Goal: Information Seeking & Learning: Learn about a topic

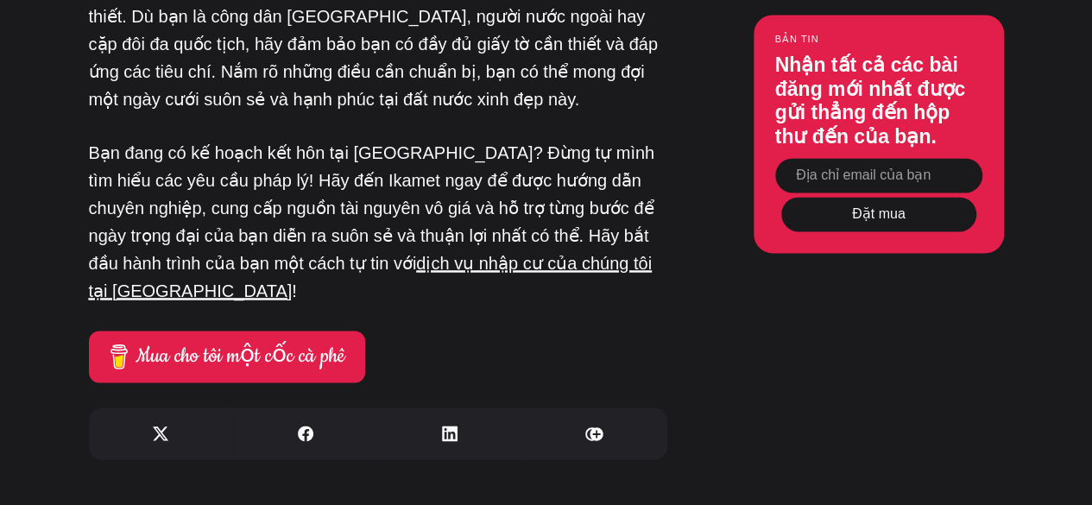
scroll to position [7856, 0]
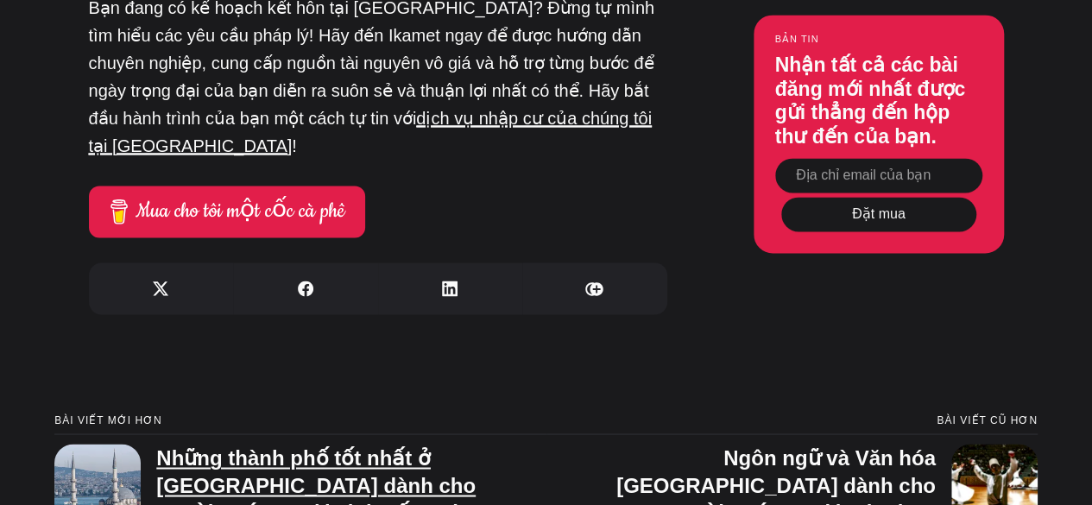
click at [406, 445] on font "Những thành phố tốt nhất ở [GEOGRAPHIC_DATA] dành cho người nước ngoài sinh sốn…" at bounding box center [315, 497] width 319 height 104
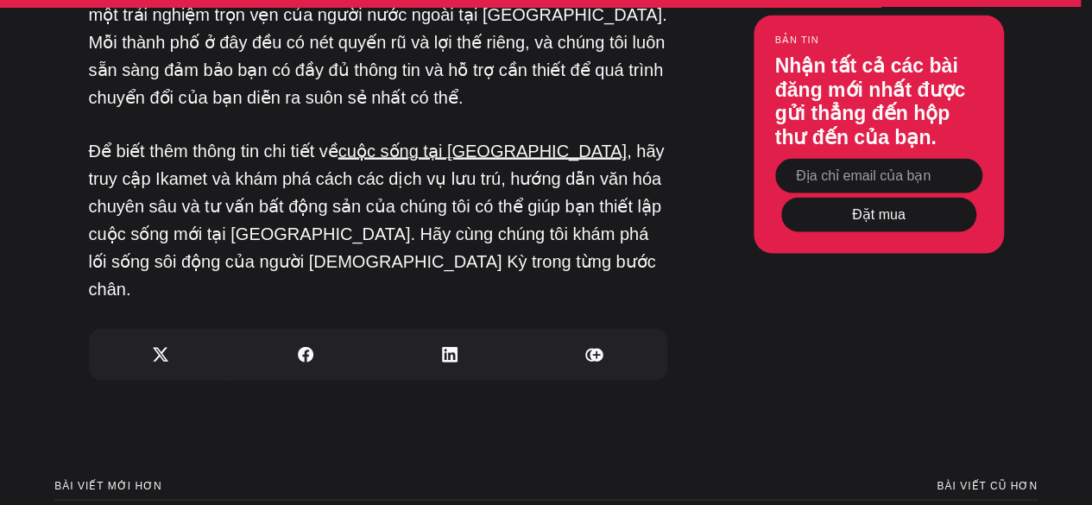
scroll to position [5094, 0]
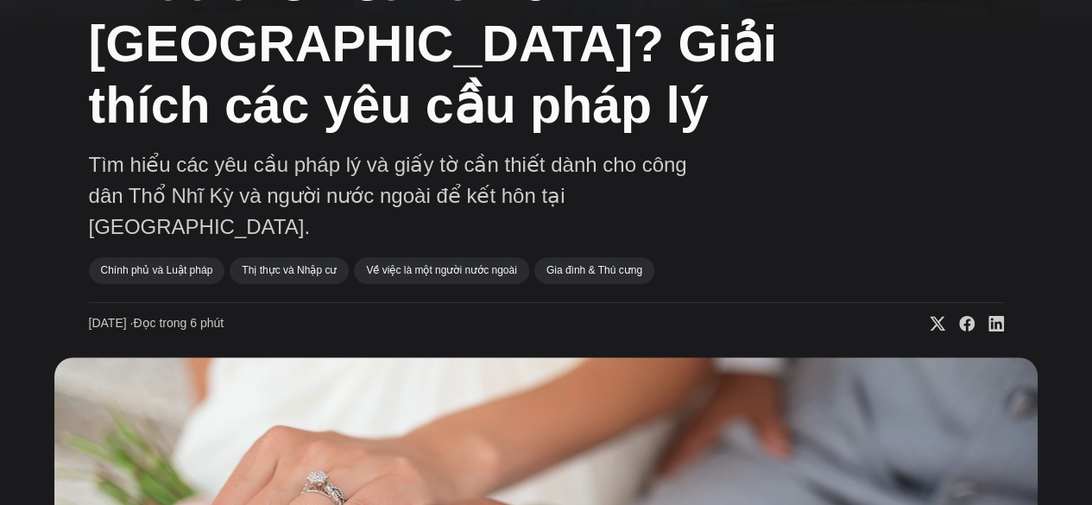
scroll to position [173, 0]
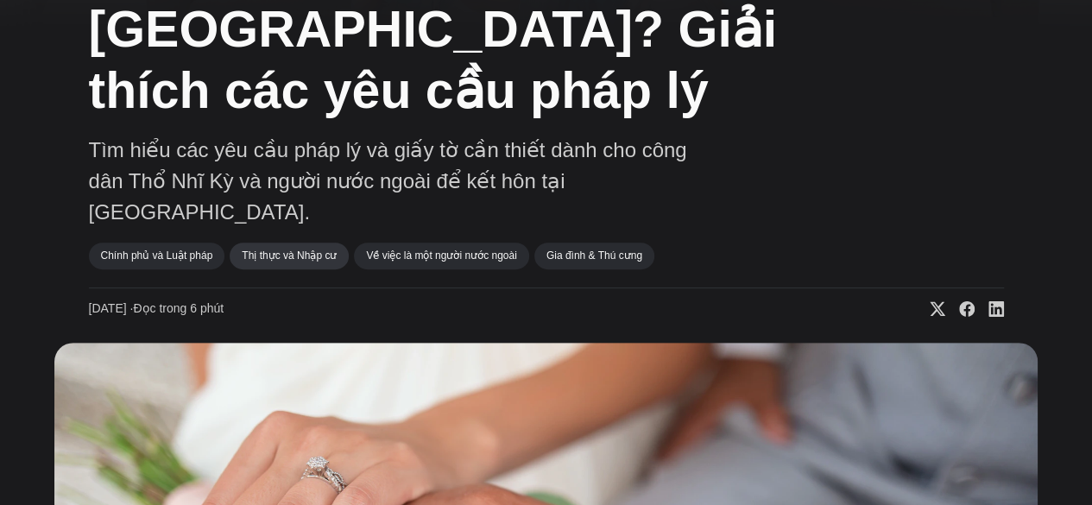
click at [297, 250] on font "Thị thực và Nhập cư" at bounding box center [289, 256] width 95 height 12
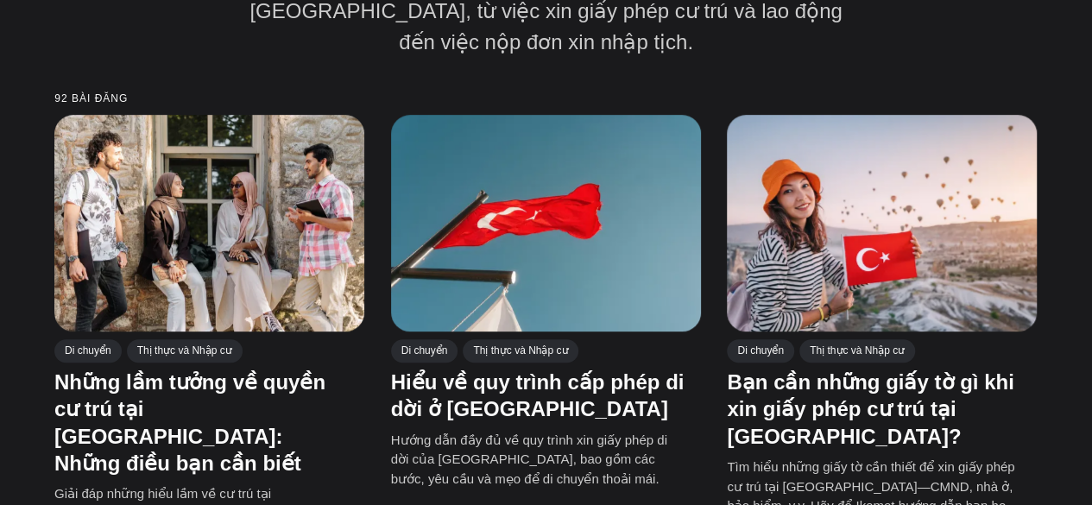
scroll to position [432, 0]
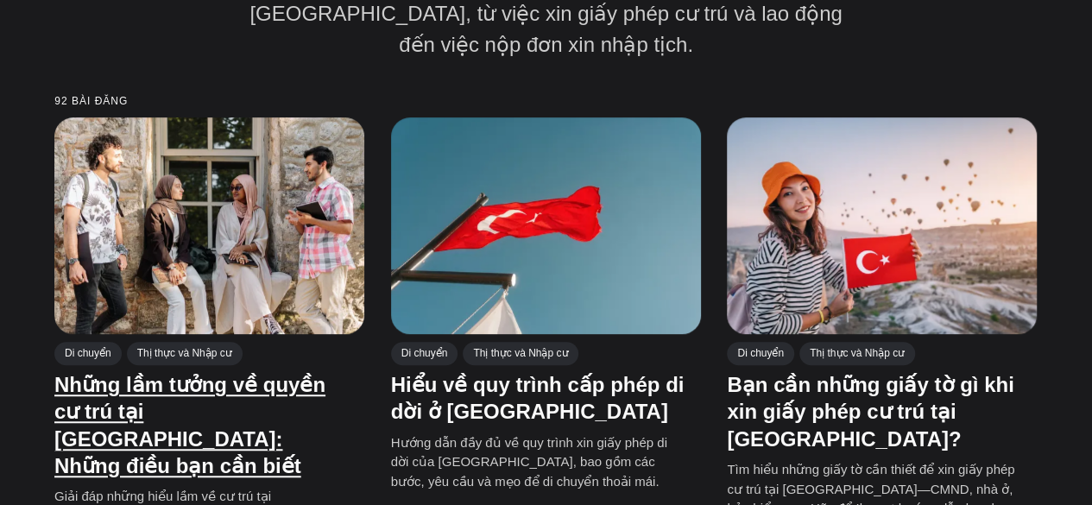
click at [152, 382] on font "Những lầm tưởng về quyền cư trú tại Thổ Nhĩ Kỳ: Những điều bạn cần biết" at bounding box center [189, 425] width 271 height 104
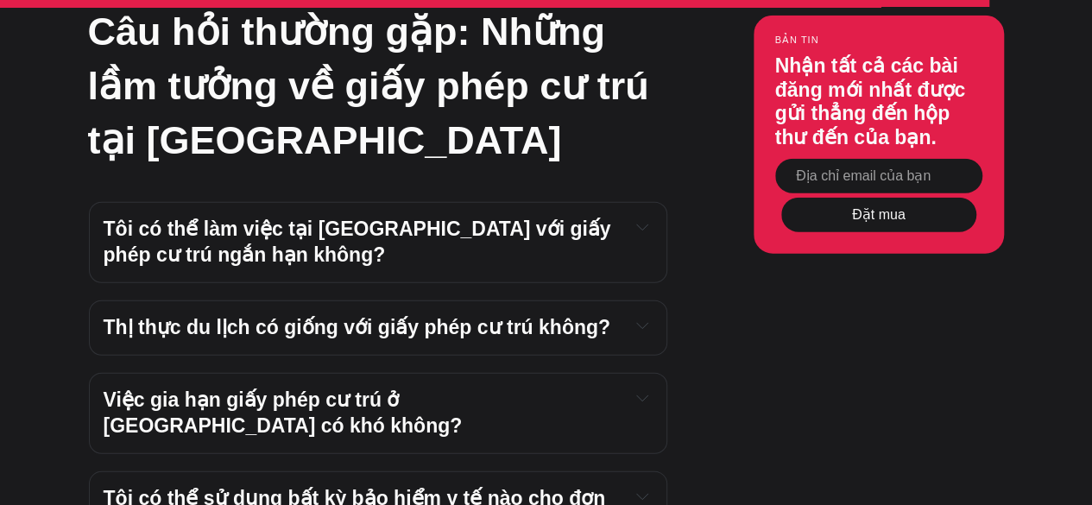
scroll to position [5525, 0]
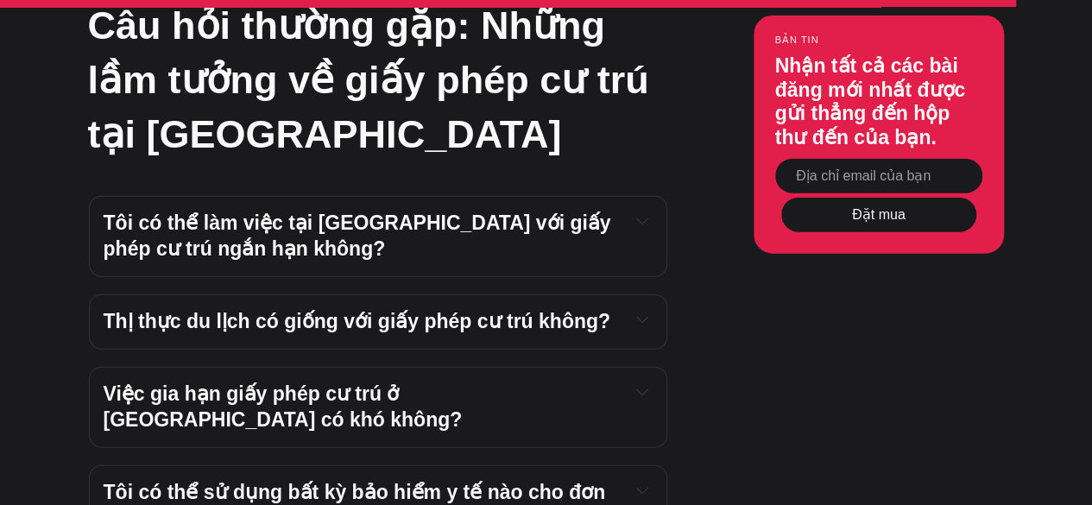
click at [481, 212] on font "Tôi có thể làm việc tại Thổ Nhĩ Kỳ với giấy phép cư trú ngắn hạn không?" at bounding box center [360, 236] width 513 height 48
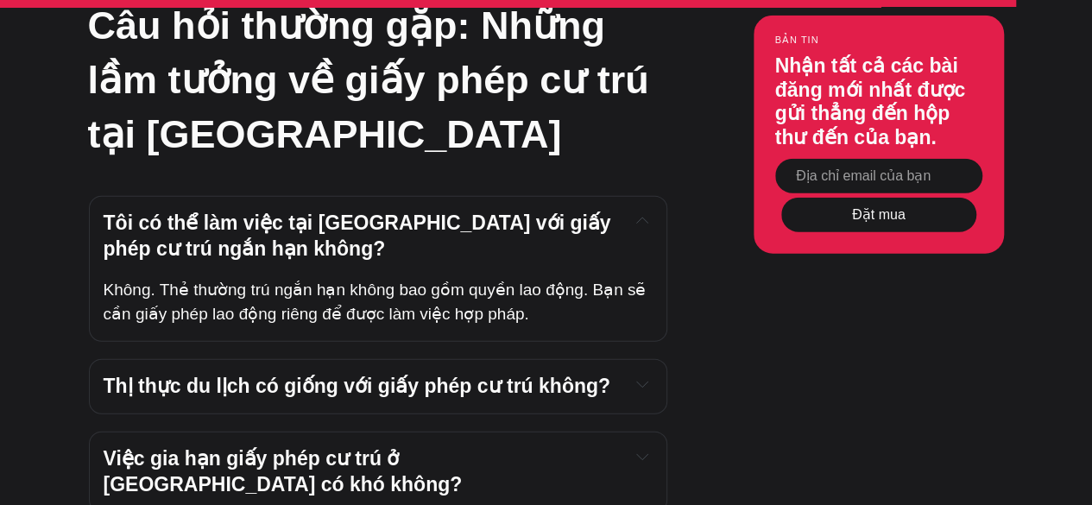
click at [491, 375] on font "Thị thực du lịch có giống với giấy phép cư trú không?" at bounding box center [357, 386] width 507 height 22
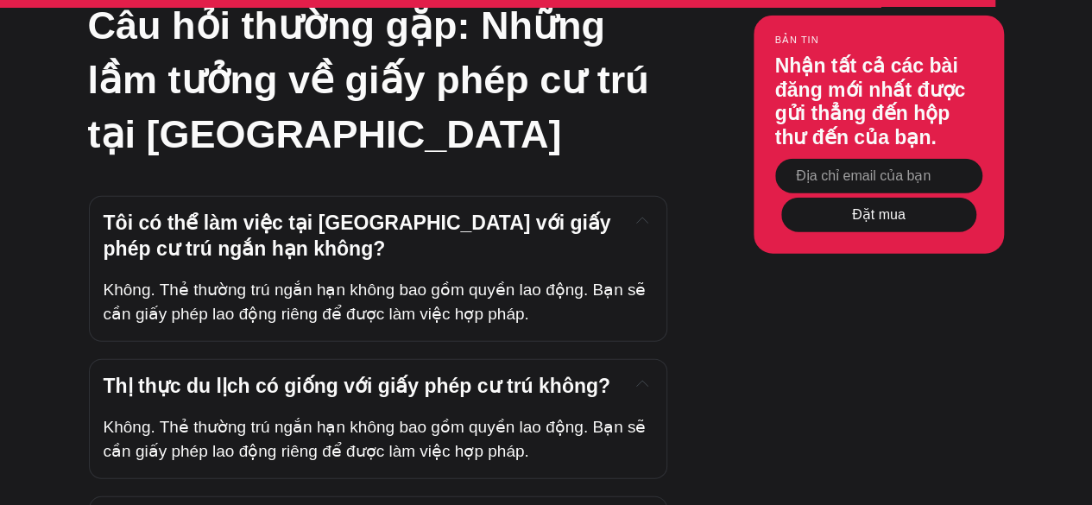
scroll to position [5612, 0]
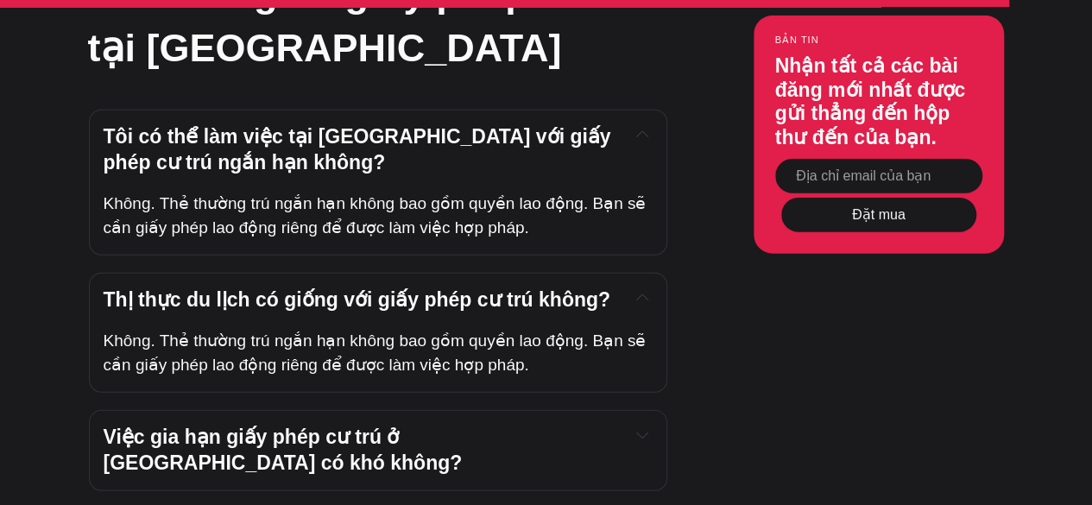
click at [458, 426] on font "Việc gia hạn giấy phép cư trú ở Thổ Nhĩ Kỳ có khó không?" at bounding box center [283, 450] width 359 height 48
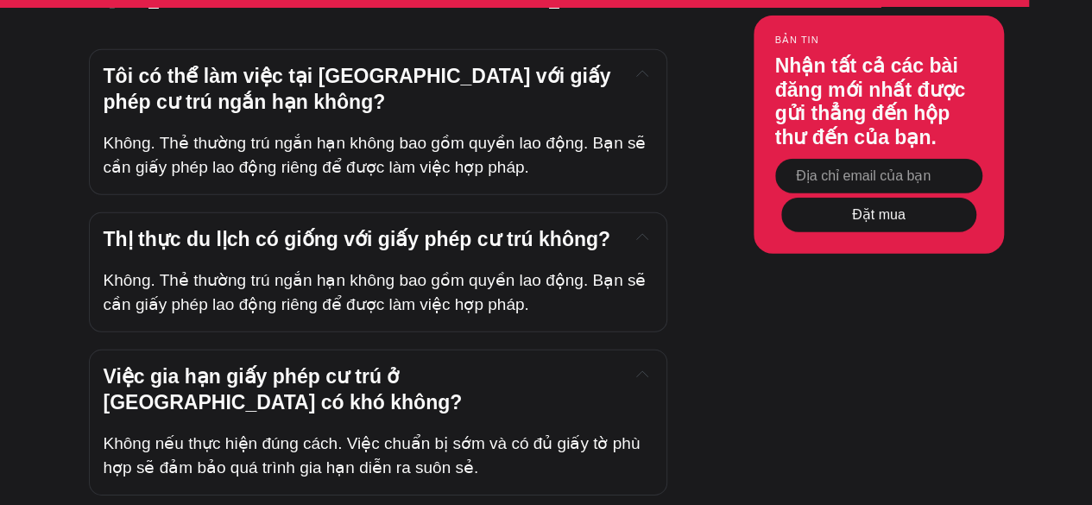
scroll to position [5784, 0]
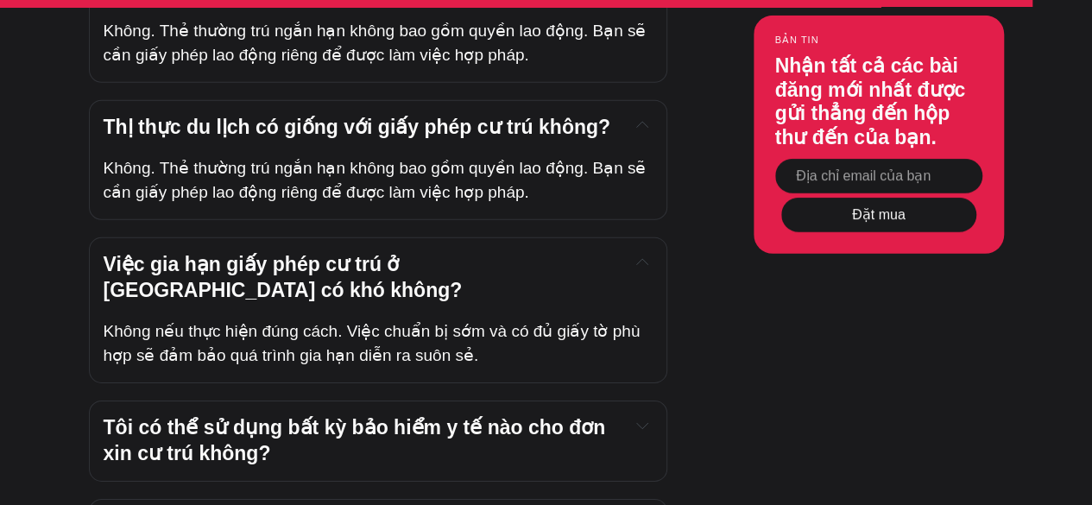
click at [366, 416] on font "Tôi có thể sử dụng bất kỳ bảo hiểm y tế nào cho đơn xin cư trú không?" at bounding box center [358, 440] width 508 height 48
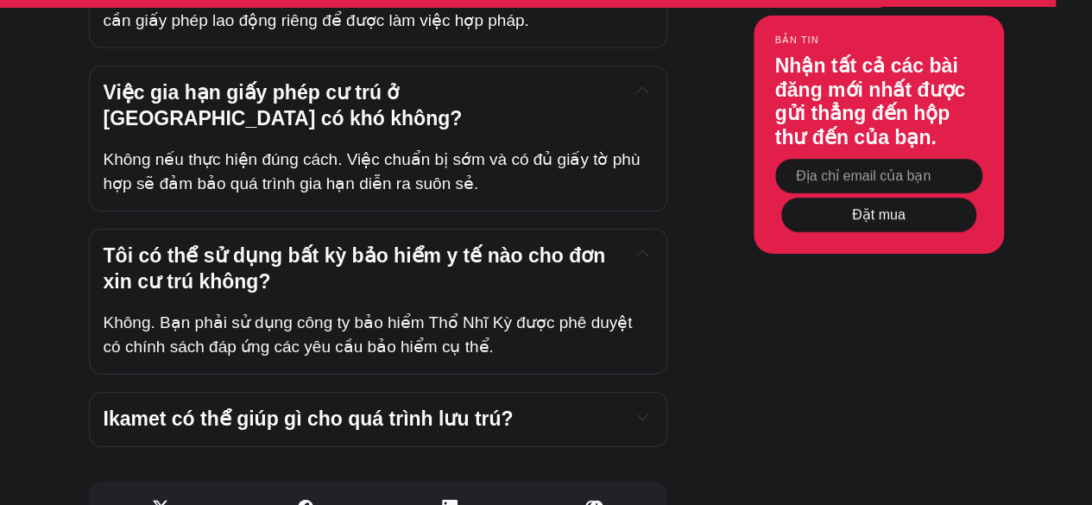
scroll to position [5957, 0]
click at [371, 407] on font "Ikamet có thể giúp gì cho quá trình lưu trú?" at bounding box center [309, 418] width 410 height 22
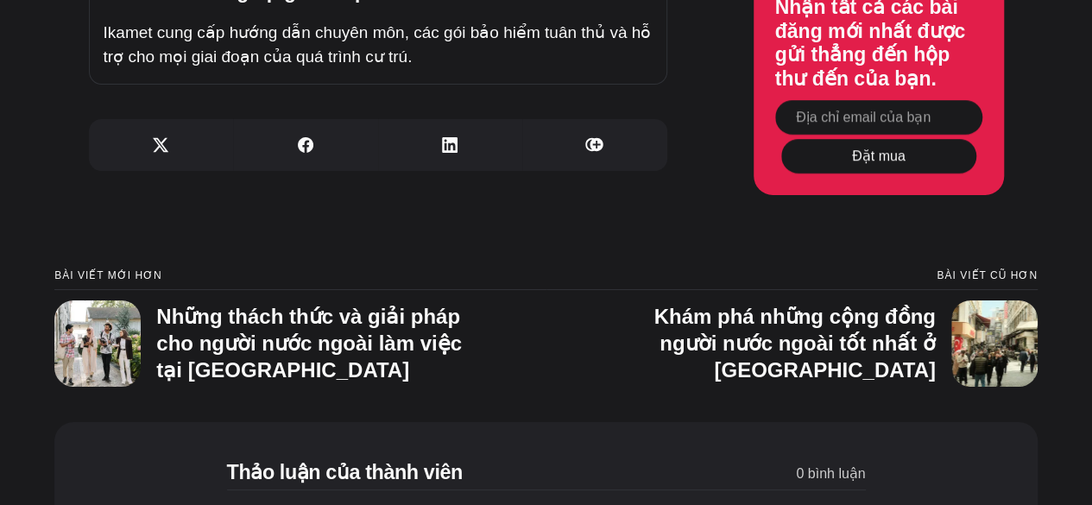
scroll to position [6389, 0]
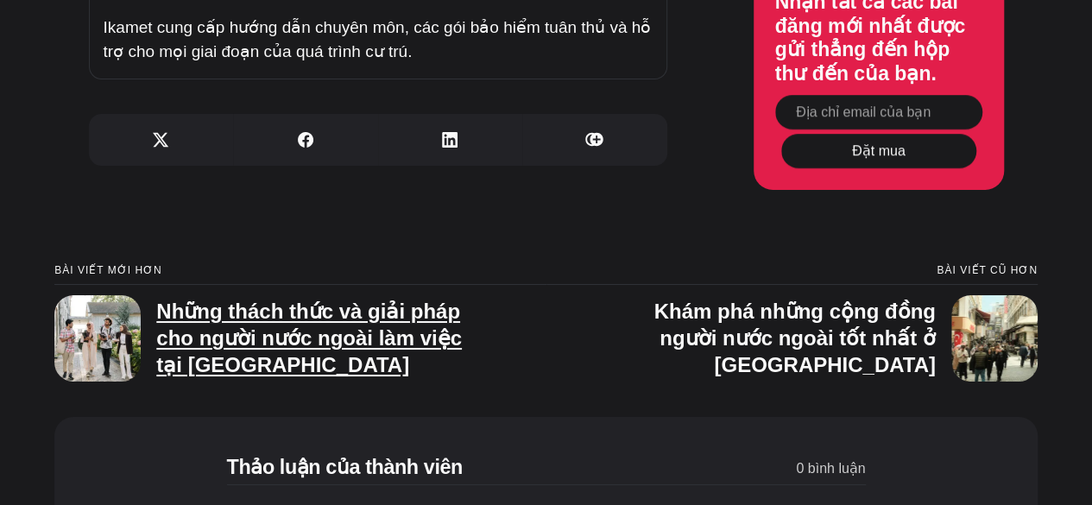
click at [403, 300] on font "Những thách thức và giải pháp cho người nước ngoài làm việc tại [GEOGRAPHIC_DAT…" at bounding box center [309, 338] width 306 height 77
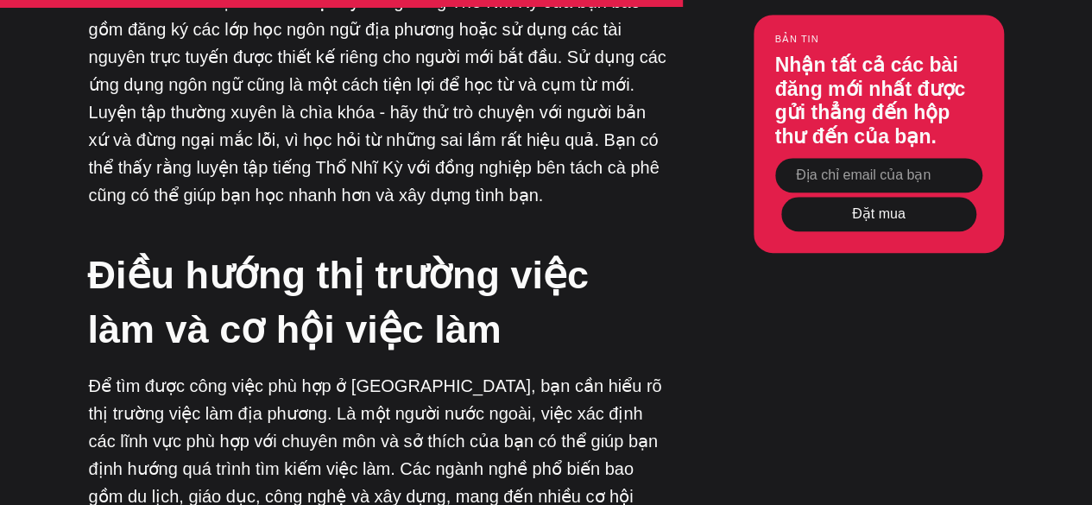
scroll to position [3971, 0]
